Goal: Find specific page/section: Find specific page/section

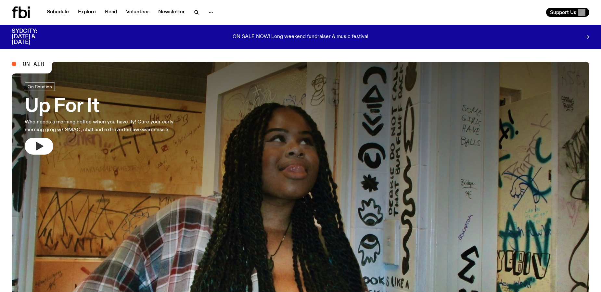
click at [50, 146] on button "button" at bounding box center [39, 146] width 29 height 17
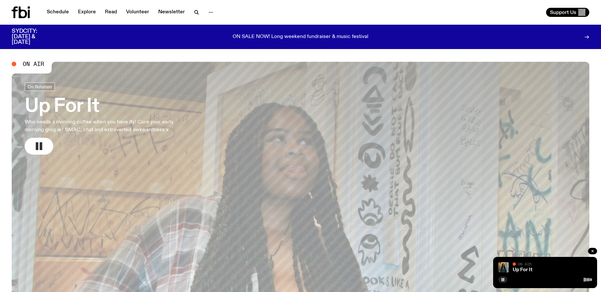
click at [31, 141] on button "button" at bounding box center [39, 146] width 29 height 17
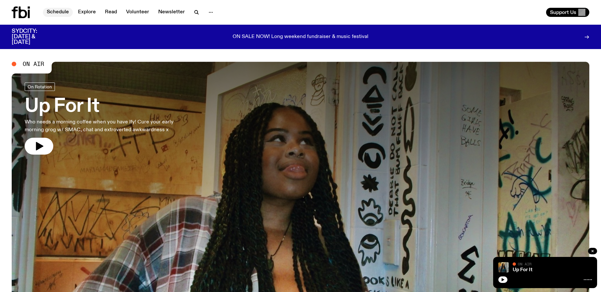
click at [61, 13] on link "Schedule" at bounding box center [58, 12] width 30 height 9
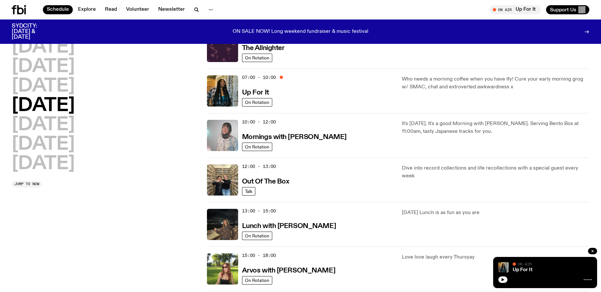
scroll to position [35, 0]
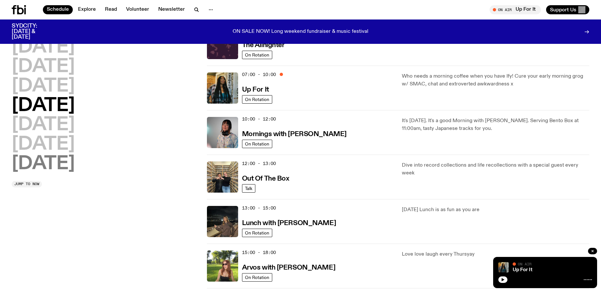
click at [66, 166] on h2 "[DATE]" at bounding box center [43, 164] width 63 height 18
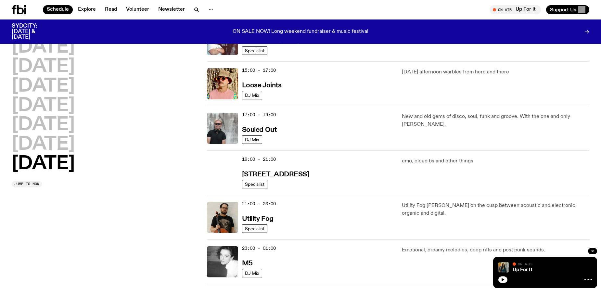
scroll to position [350, 0]
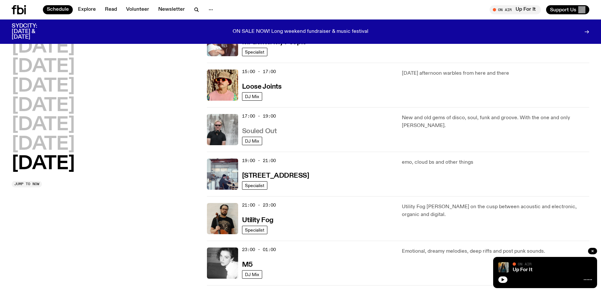
click at [254, 131] on h3 "Souled Out" at bounding box center [259, 131] width 35 height 7
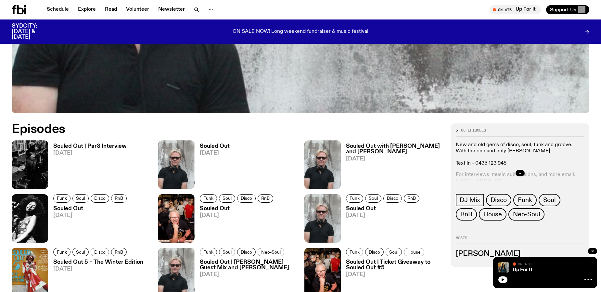
scroll to position [370, 0]
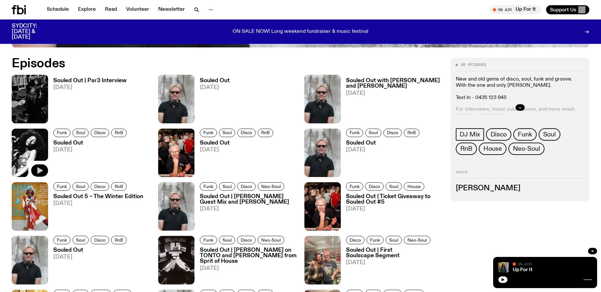
click at [41, 171] on icon "button" at bounding box center [40, 170] width 6 height 7
